Goal: Navigation & Orientation: Understand site structure

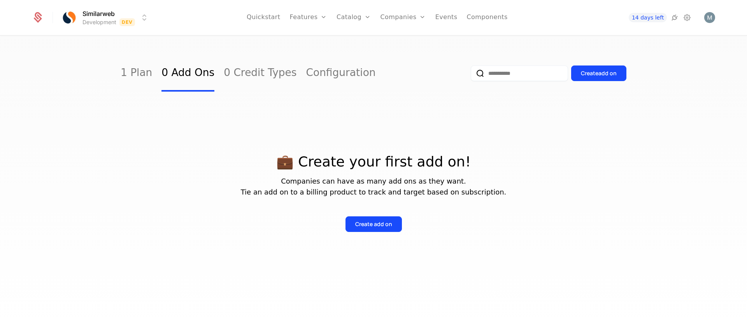
click at [480, 119] on div "💼 Create your first add on! Companies can have as many add ons as they want. Ti…" at bounding box center [374, 183] width 506 height 184
click at [196, 33] on nav "Quickstart Features Features Flags Catalog Plans Add Ons Credits Configuration …" at bounding box center [377, 17] width 444 height 35
click at [159, 41] on div "1 Plan 0 Add Ons 0 Credit Types Configuration Create add on 💼 Create your first…" at bounding box center [373, 184] width 747 height 297
